Goal: Information Seeking & Learning: Learn about a topic

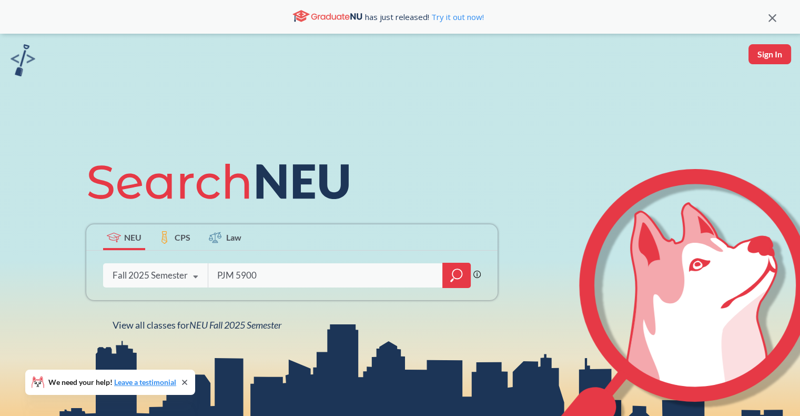
type input "PJM 5900"
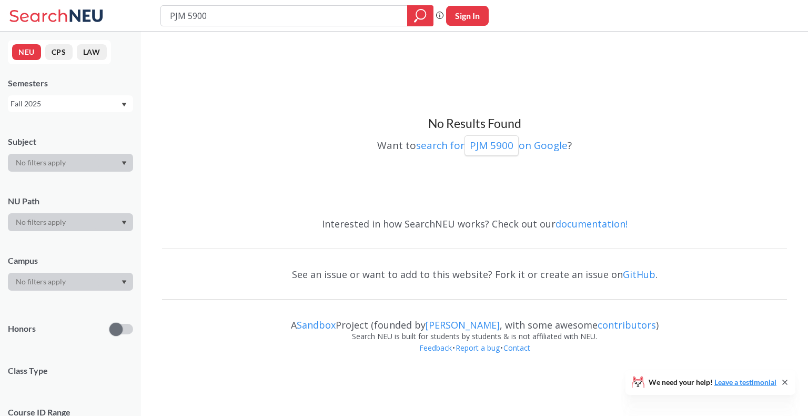
drag, startPoint x: 209, startPoint y: 12, endPoint x: 155, endPoint y: 16, distance: 54.4
click at [155, 16] on div "PJM 5900 Phrase search guarantees the exact search appears in the results. Ex. …" at bounding box center [404, 16] width 808 height 32
click at [55, 54] on button "CPS" at bounding box center [58, 52] width 27 height 16
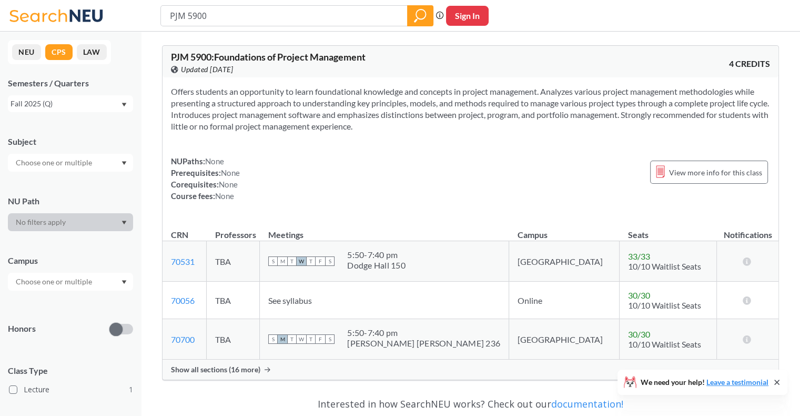
click at [453, 172] on div "NUPaths: None Prerequisites: None Corequisites: None Course fees: None View mor…" at bounding box center [470, 178] width 599 height 46
click at [125, 103] on icon "Dropdown arrow" at bounding box center [124, 105] width 5 height 4
click at [79, 157] on div "Summer 2025 (S)" at bounding box center [73, 156] width 119 height 12
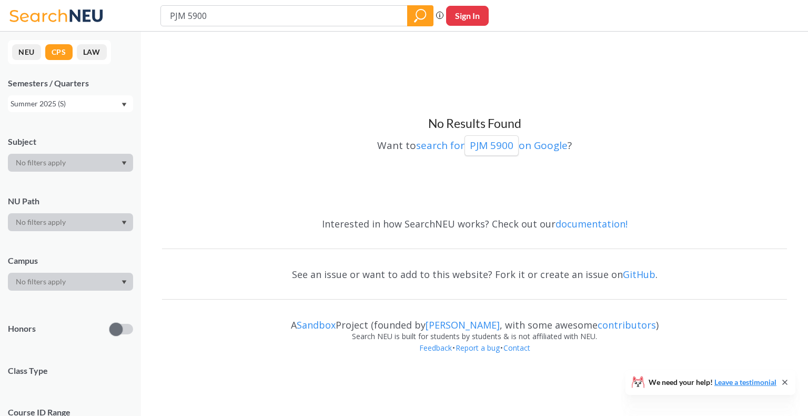
click at [238, 18] on input "PJM 5900" at bounding box center [284, 16] width 231 height 18
click at [124, 104] on icon "Dropdown arrow" at bounding box center [124, 105] width 5 height 4
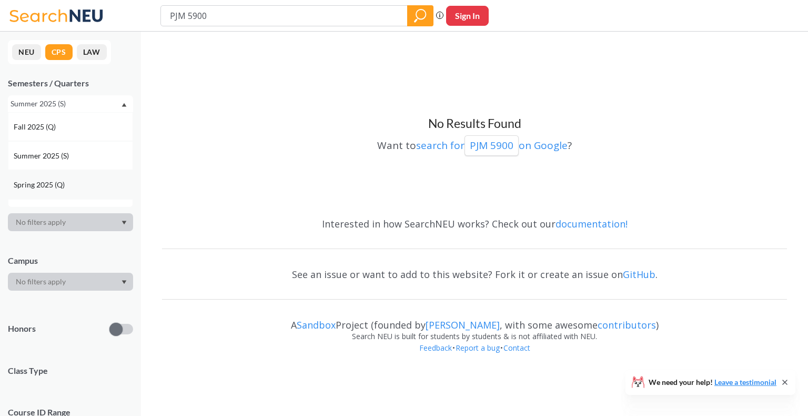
click at [73, 184] on div "Spring 2025 (Q)" at bounding box center [73, 185] width 119 height 12
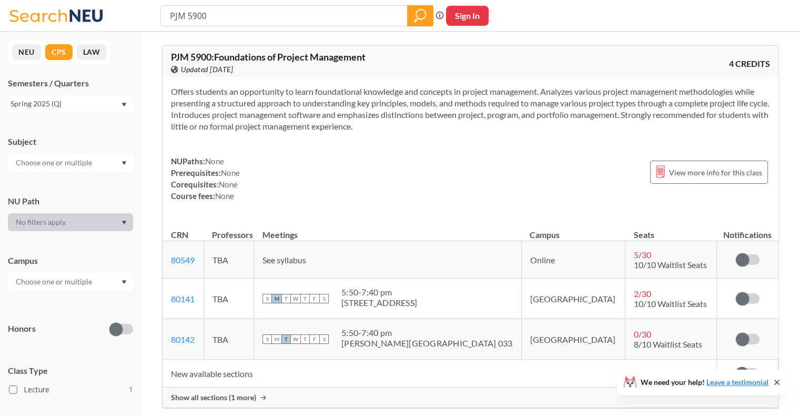
click at [125, 104] on icon "Dropdown arrow" at bounding box center [124, 105] width 5 height 4
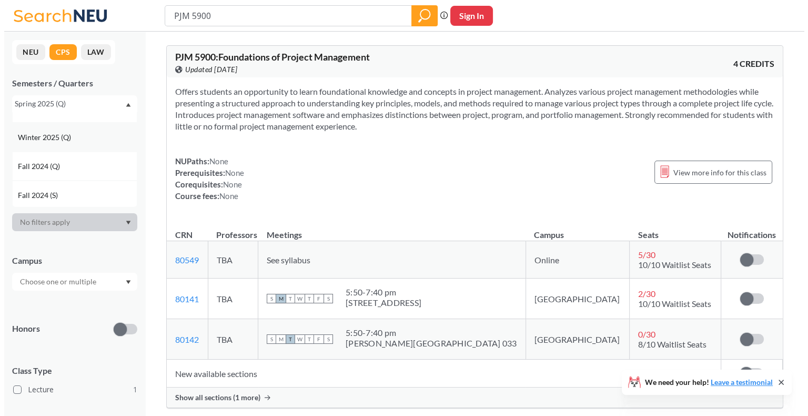
scroll to position [53, 0]
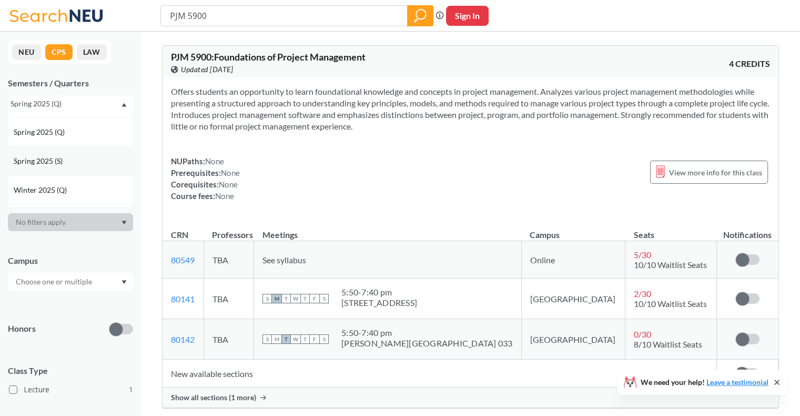
click at [85, 162] on div "Spring 2025 (S)" at bounding box center [73, 161] width 119 height 12
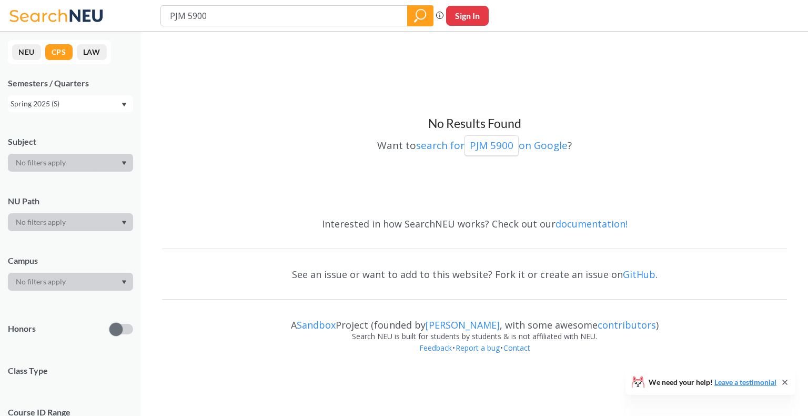
click at [118, 104] on div "Spring 2025 (S)" at bounding box center [66, 104] width 110 height 12
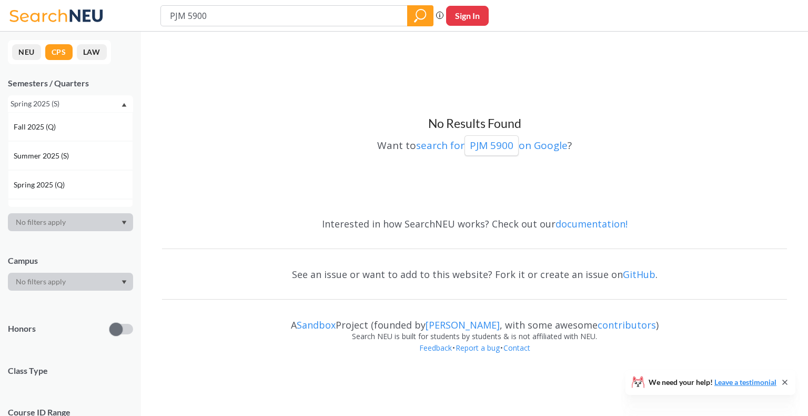
click at [122, 107] on div "Spring 2025 (S)" at bounding box center [70, 103] width 125 height 17
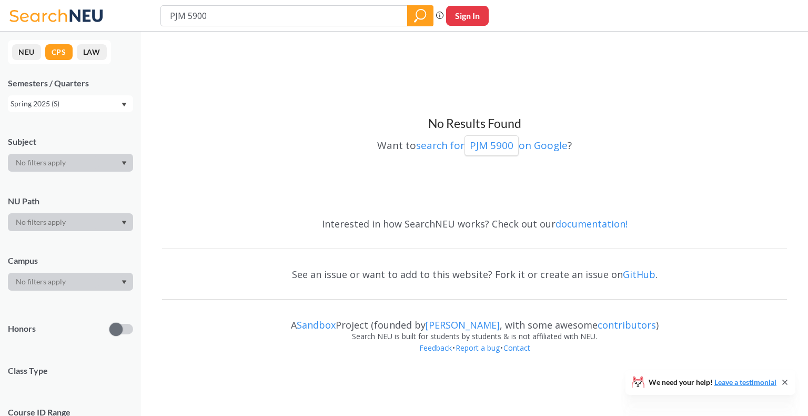
click at [122, 106] on icon "Dropdown arrow" at bounding box center [124, 105] width 5 height 4
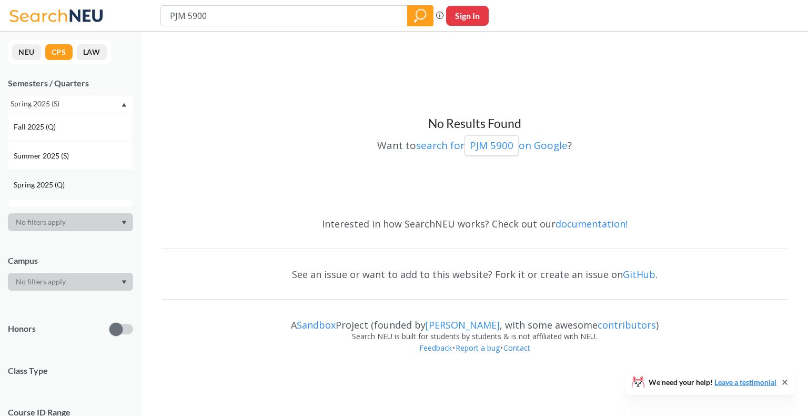
click at [81, 186] on div "Spring 2025 (Q)" at bounding box center [73, 185] width 119 height 12
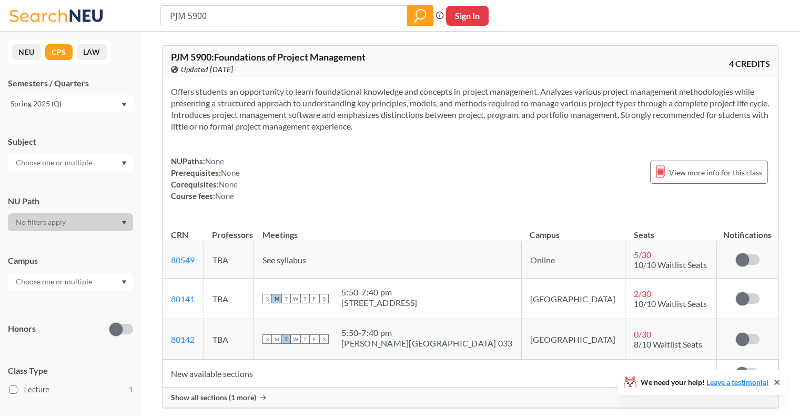
click at [124, 104] on icon "Dropdown arrow" at bounding box center [124, 105] width 5 height 4
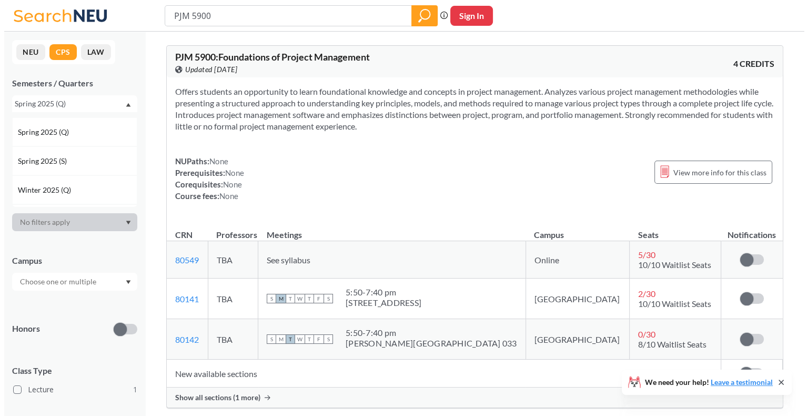
scroll to position [105, 0]
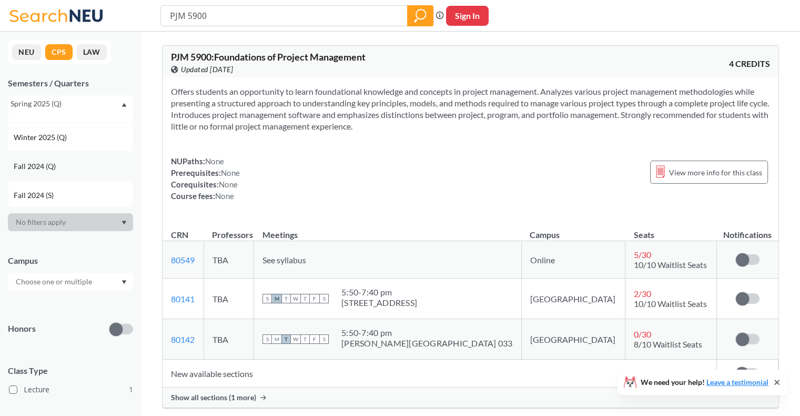
click at [76, 171] on div "Fall 2024 (Q)" at bounding box center [73, 167] width 119 height 12
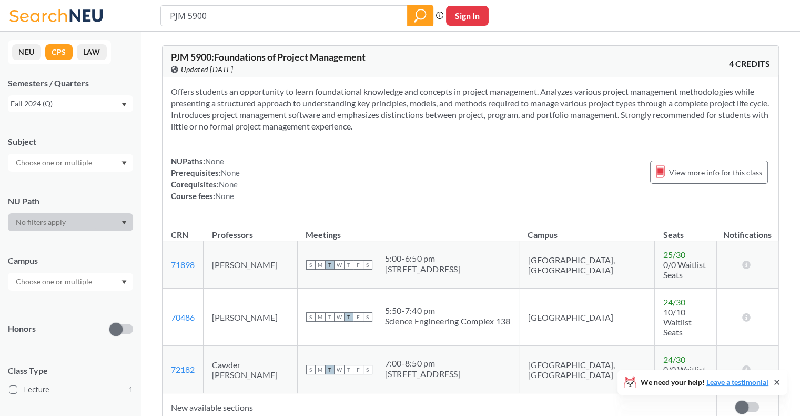
click at [123, 108] on div "Fall 2024 (Q)" at bounding box center [70, 103] width 125 height 17
click at [91, 128] on div "Fall 2025 (Q)" at bounding box center [73, 127] width 119 height 12
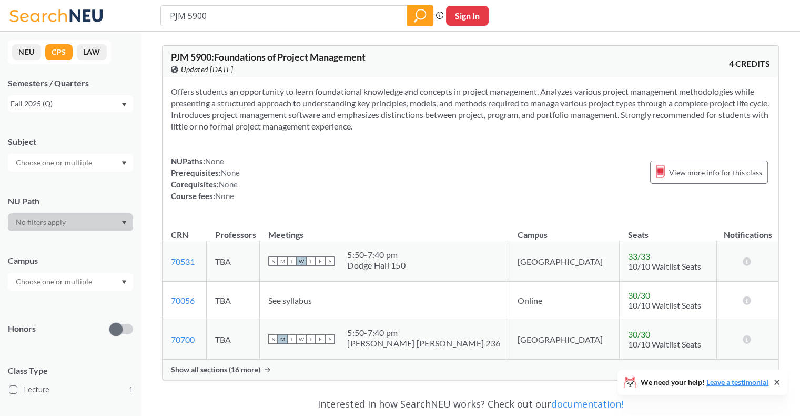
click at [125, 107] on div "Fall 2025 (Q)" at bounding box center [70, 103] width 125 height 17
click at [369, 169] on div "NUPaths: None Prerequisites: None Corequisites: None Course fees: None View mor…" at bounding box center [470, 178] width 599 height 46
